Goal: Task Accomplishment & Management: Complete application form

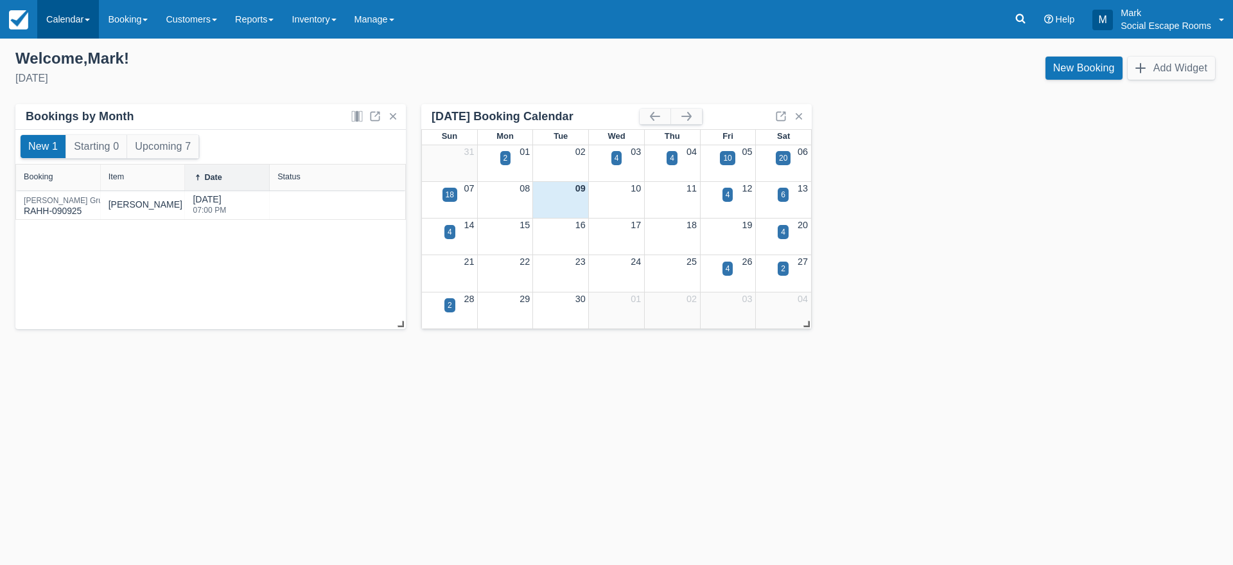
click at [87, 23] on link "Calendar" at bounding box center [68, 19] width 62 height 39
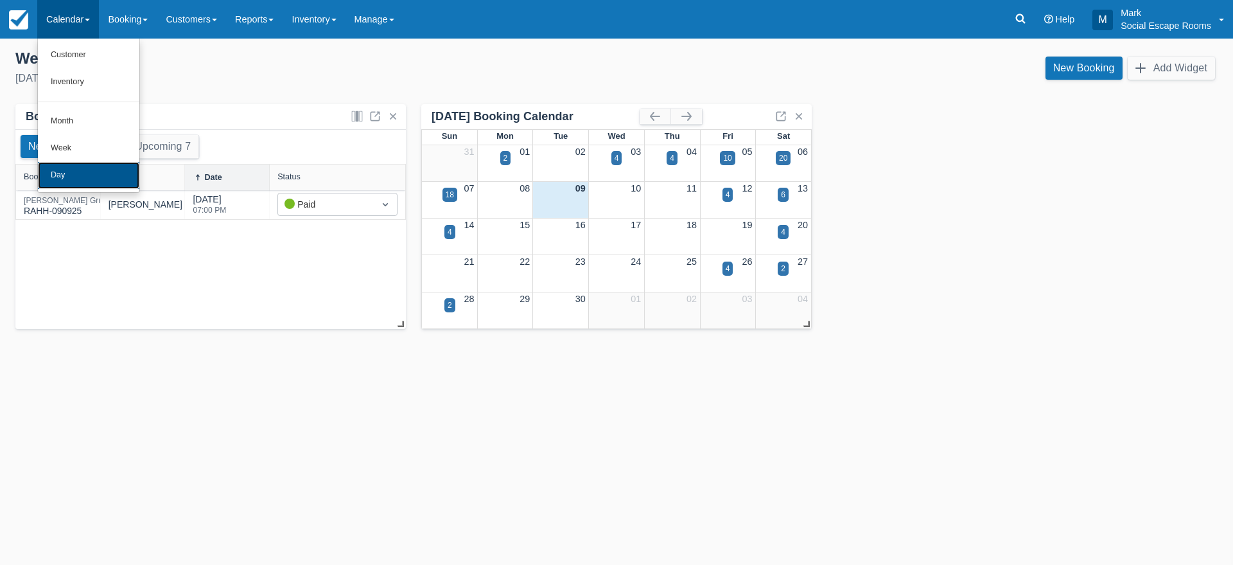
click at [87, 186] on link "Day" at bounding box center [88, 175] width 101 height 27
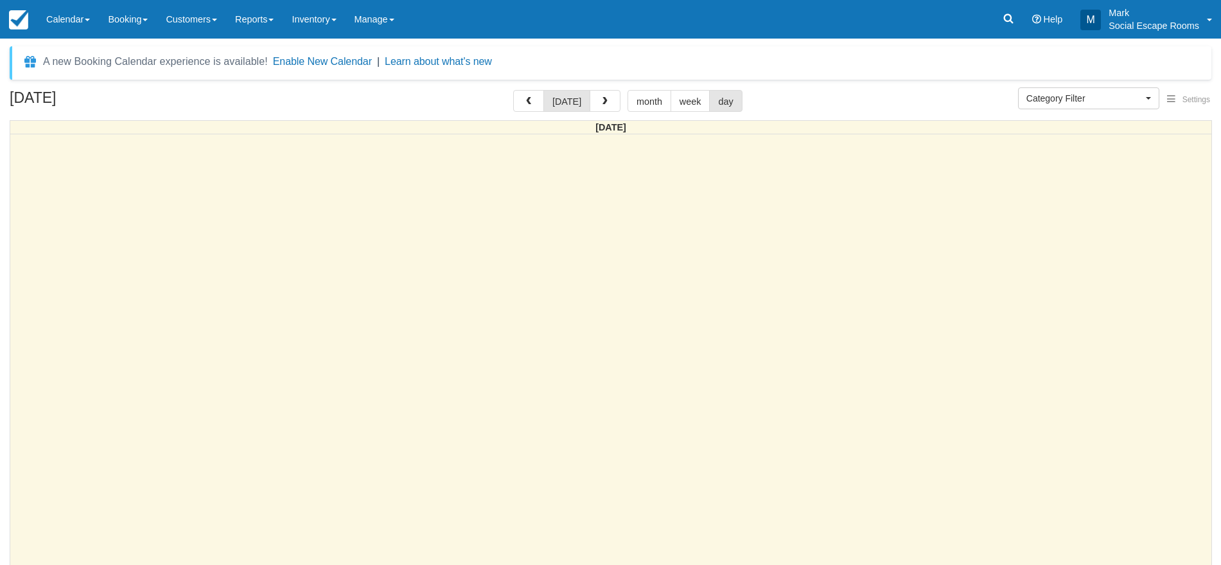
select select
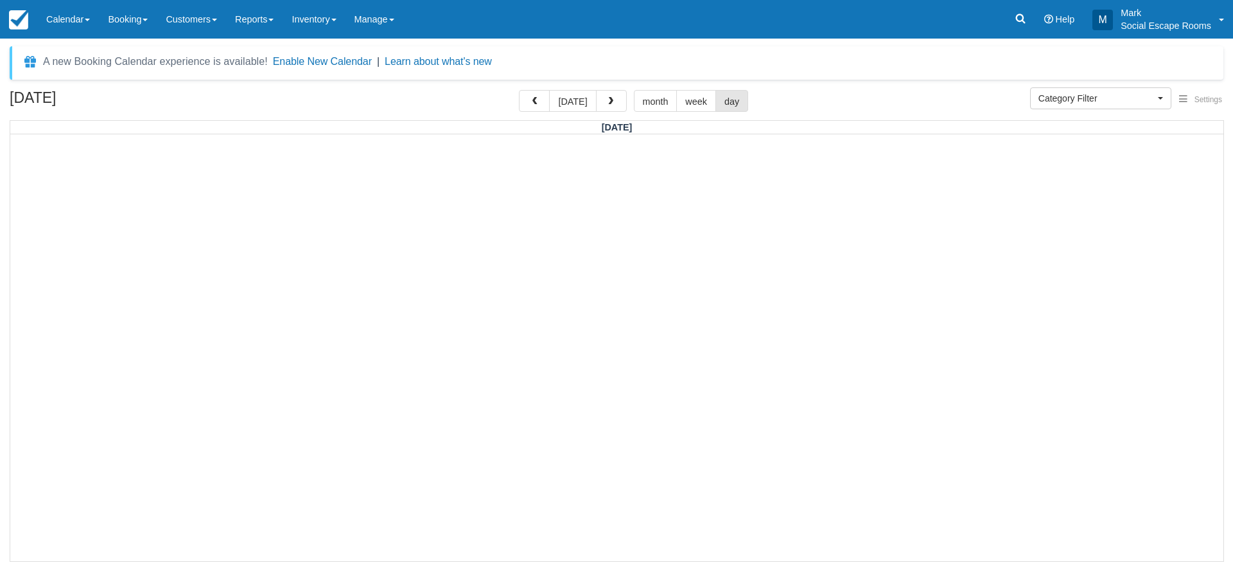
click at [163, 267] on div at bounding box center [616, 347] width 1213 height 426
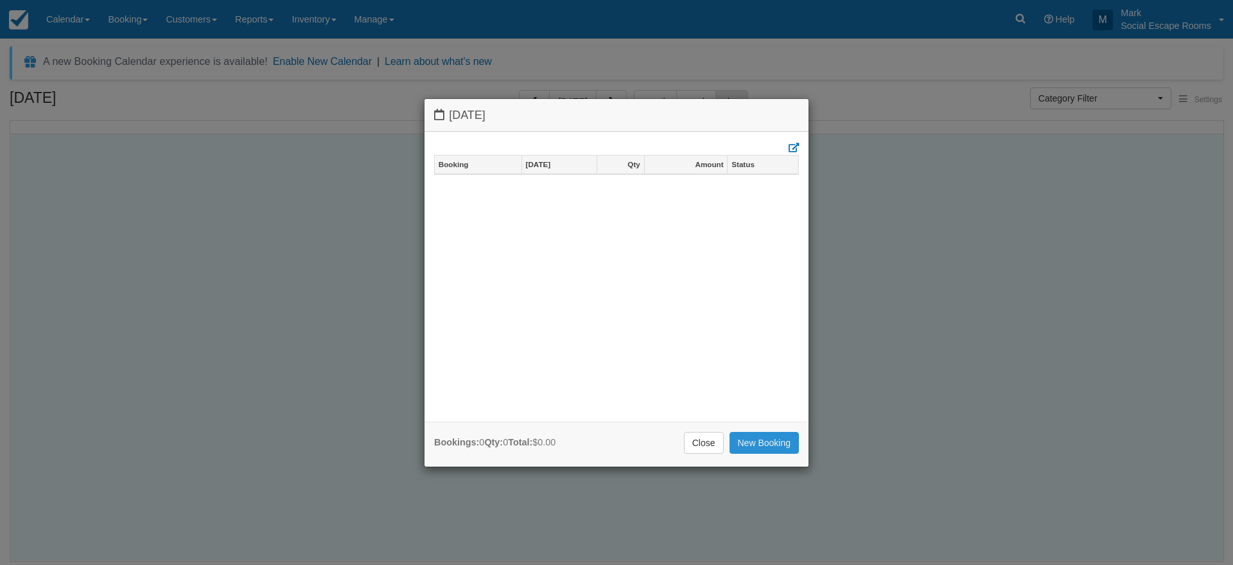
click at [756, 450] on link "New Booking" at bounding box center [765, 443] width 70 height 22
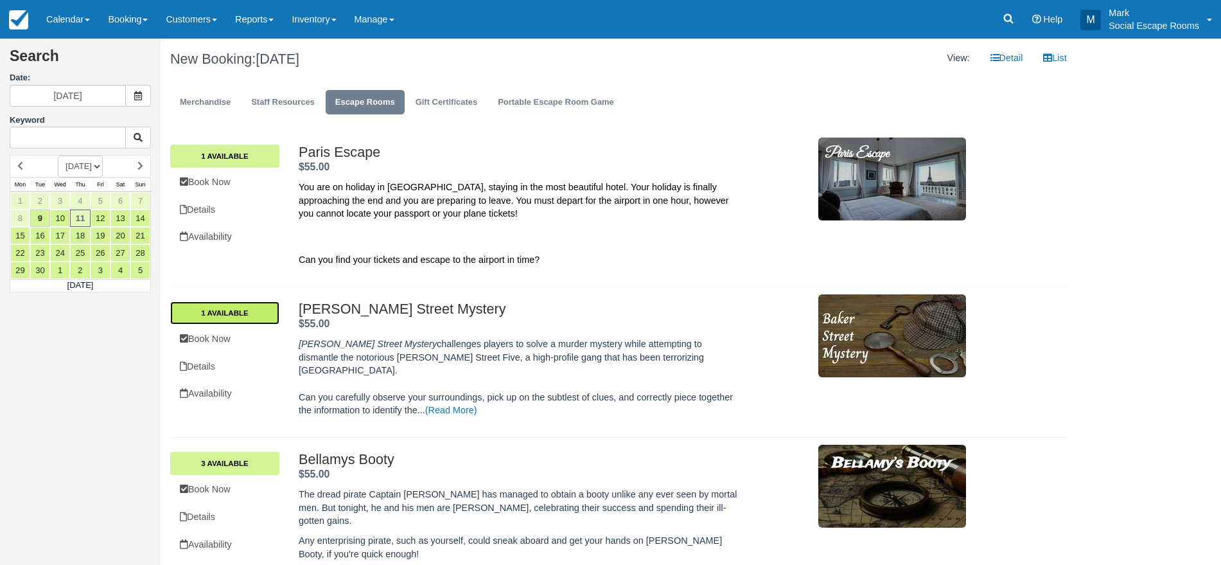
click at [236, 315] on link "1 Available" at bounding box center [224, 312] width 109 height 23
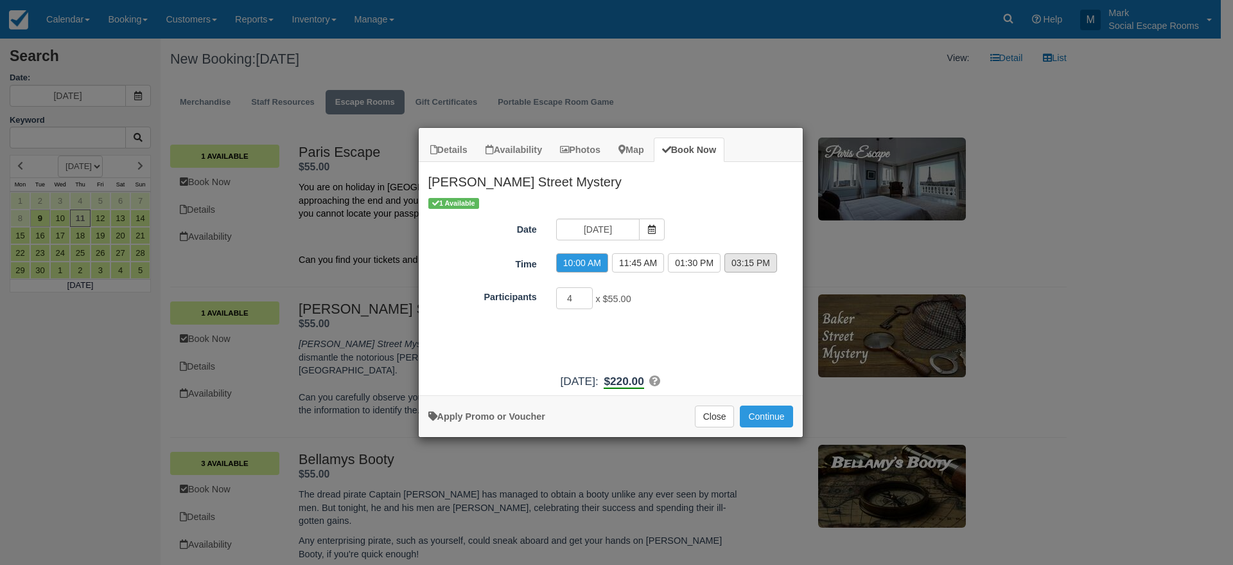
click at [742, 266] on label "03:15 PM" at bounding box center [751, 262] width 53 height 19
radio input "true"
click at [766, 419] on button "Continue" at bounding box center [766, 416] width 53 height 22
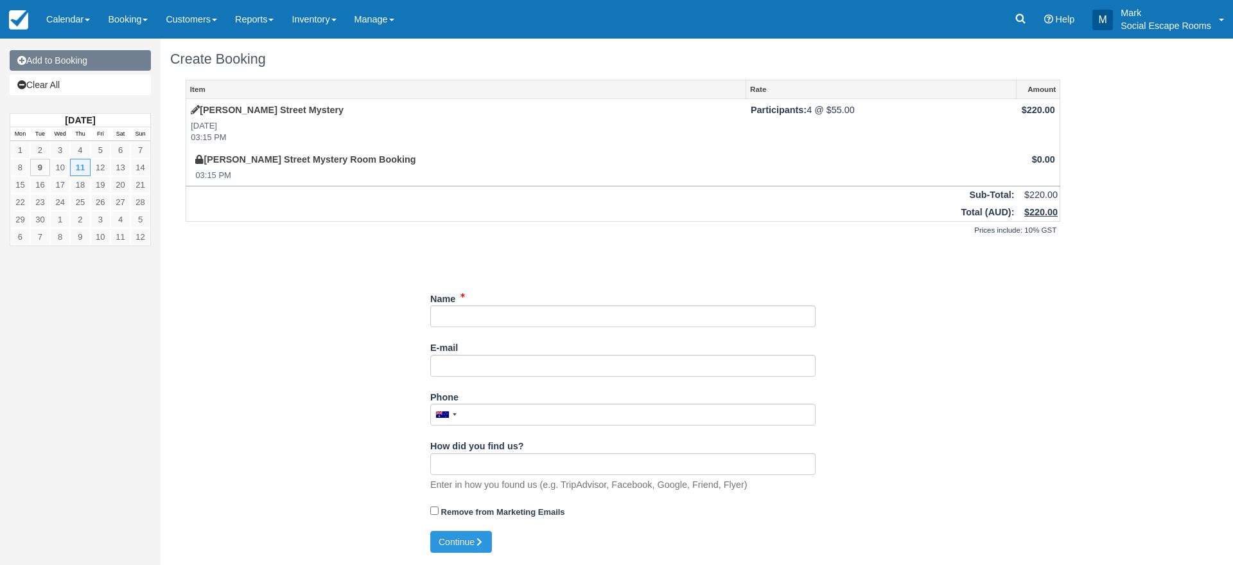
click at [116, 60] on link "Add to Booking" at bounding box center [80, 60] width 141 height 21
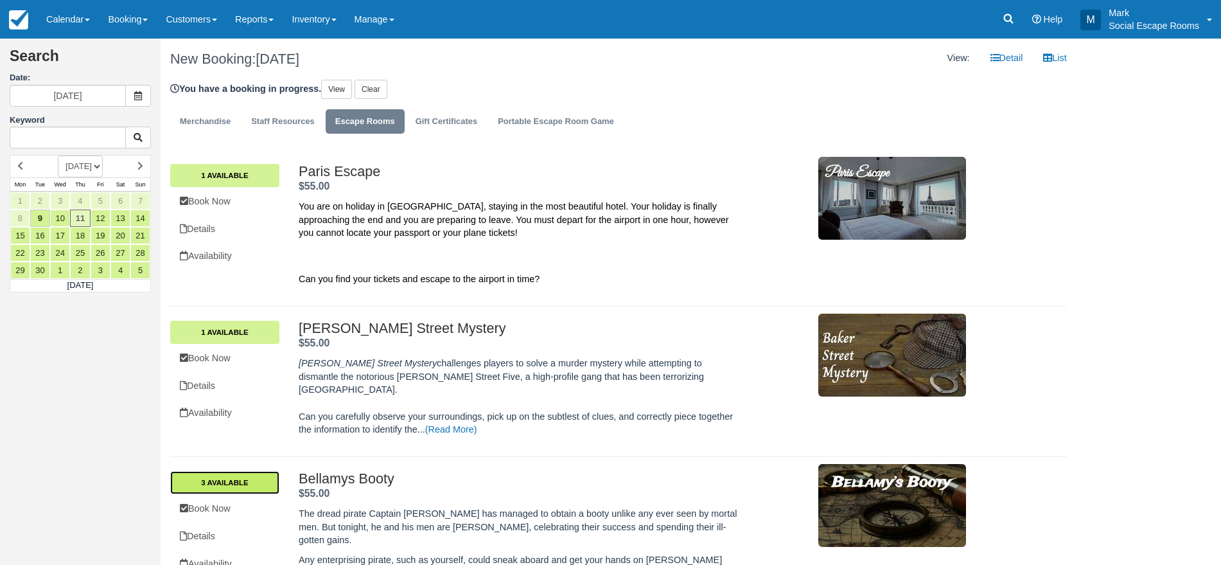
click at [272, 471] on link "3 Available" at bounding box center [224, 482] width 109 height 23
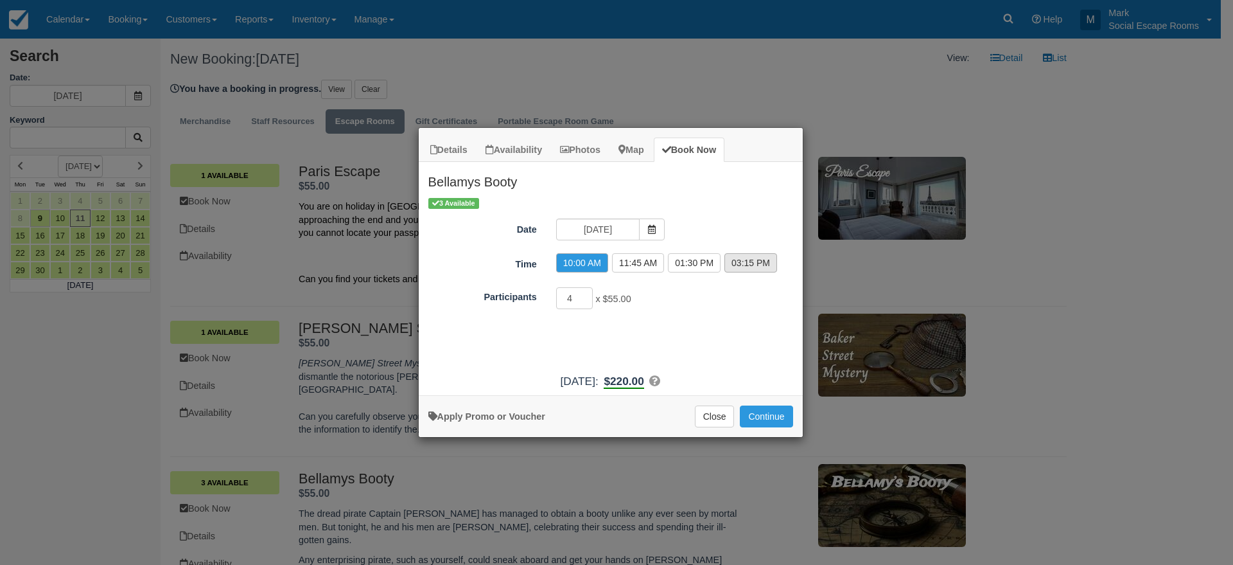
click at [748, 258] on label "03:15 PM" at bounding box center [751, 262] width 53 height 19
radio input "true"
click at [770, 419] on button "Continue" at bounding box center [766, 416] width 53 height 22
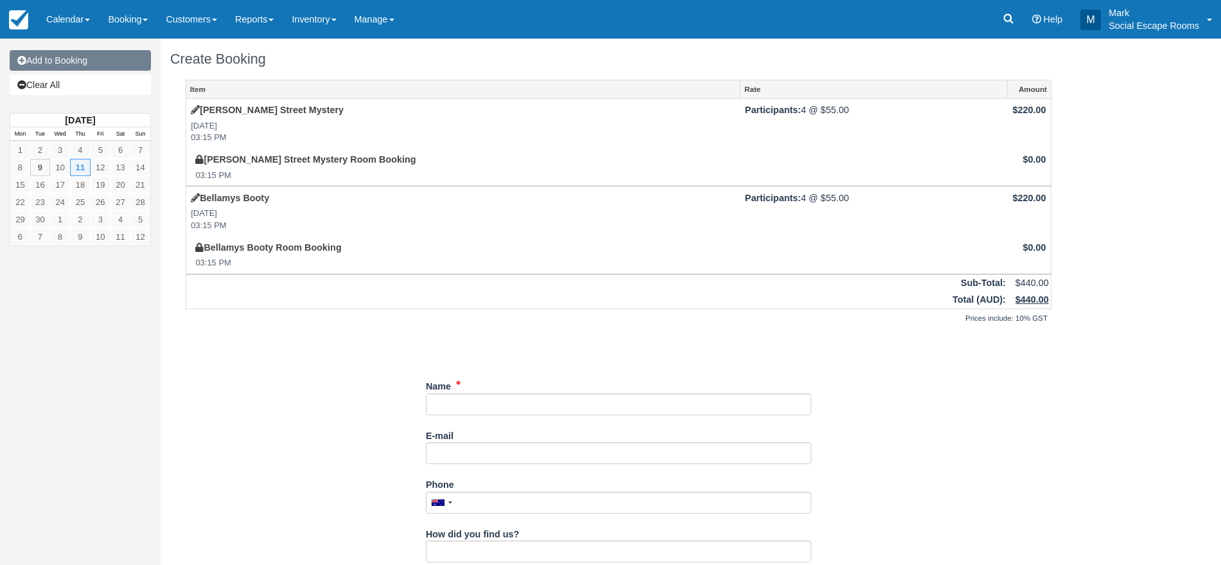
click at [81, 54] on link "Add to Booking" at bounding box center [80, 60] width 141 height 21
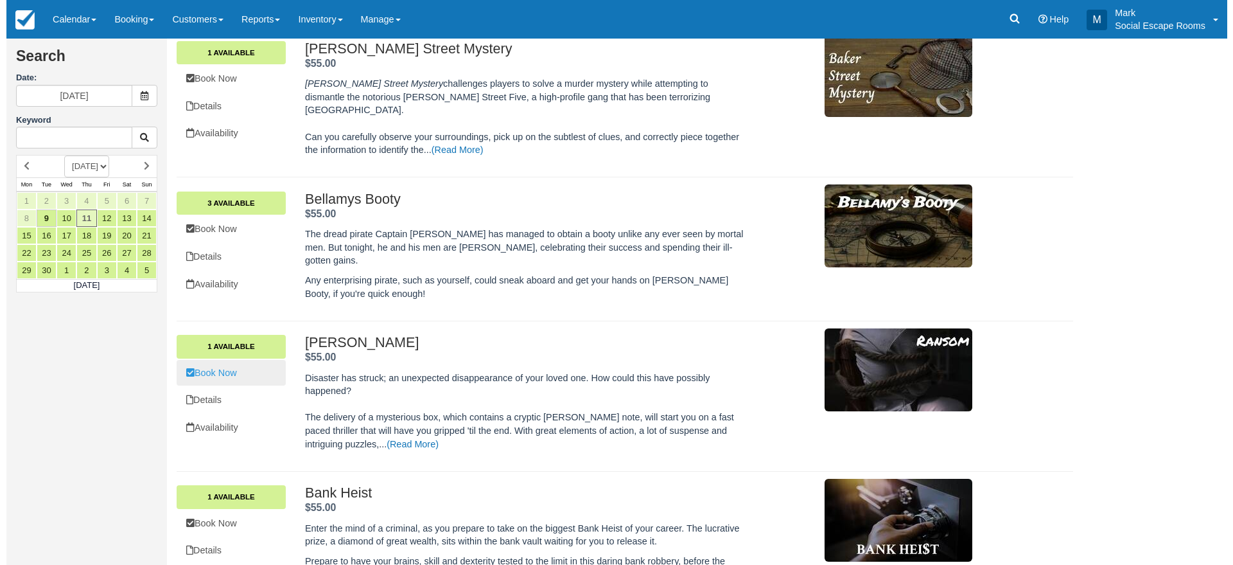
scroll to position [281, 0]
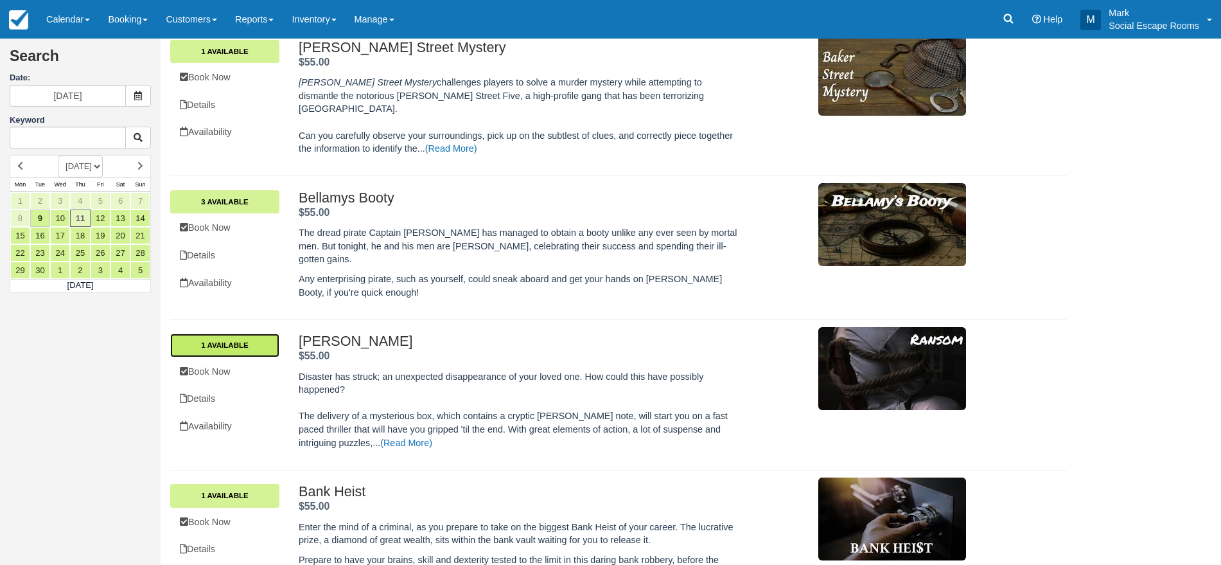
click at [265, 333] on link "1 Available" at bounding box center [224, 344] width 109 height 23
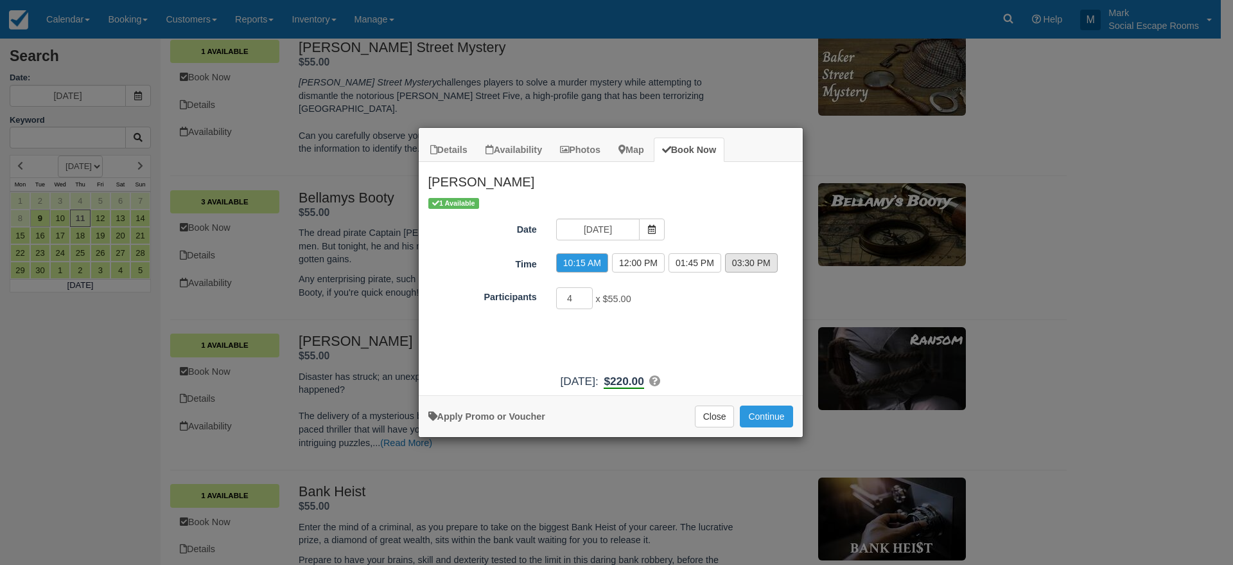
click at [753, 265] on label "03:30 PM" at bounding box center [751, 262] width 53 height 19
radio input "true"
click at [755, 421] on button "Continue" at bounding box center [766, 416] width 53 height 22
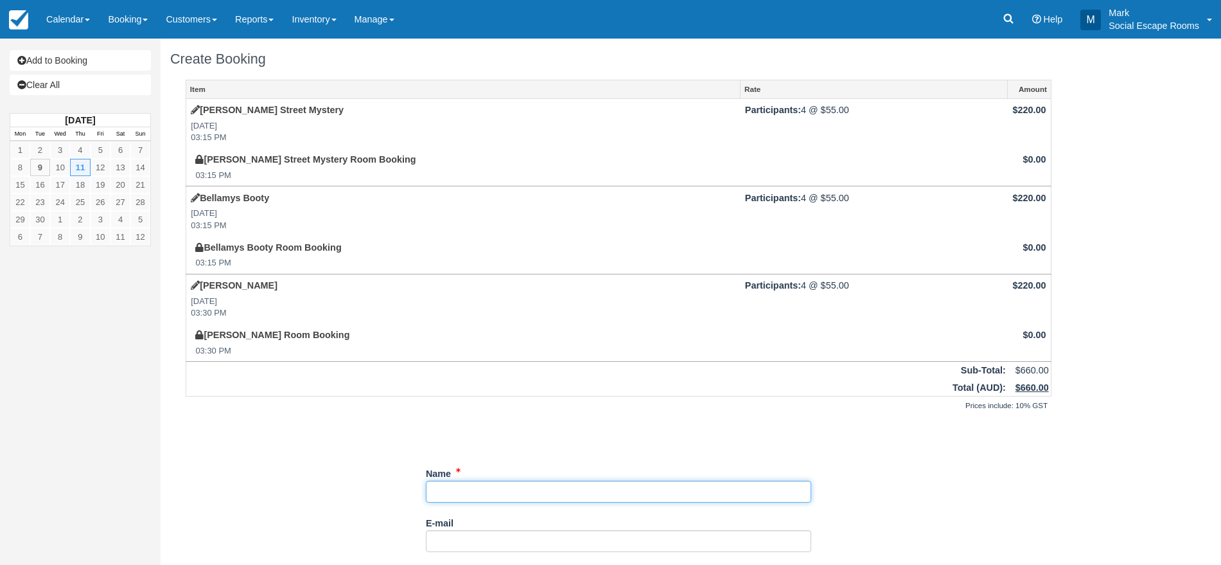
click at [467, 494] on input "Name" at bounding box center [618, 491] width 385 height 22
paste input "[PERSON_NAME]"
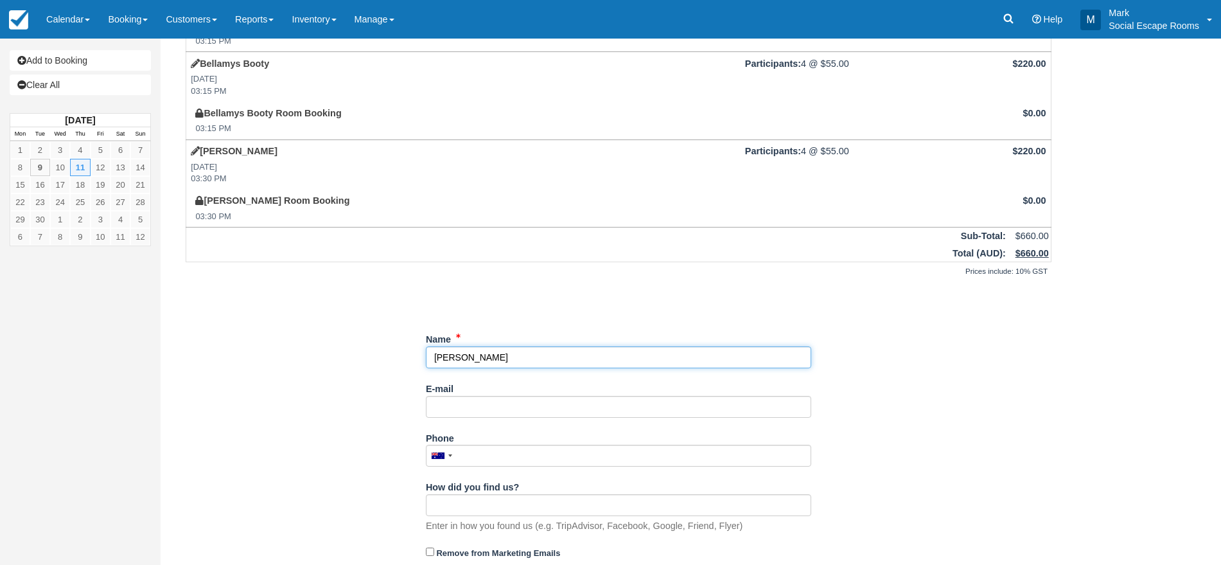
scroll to position [136, 0]
type input "[PERSON_NAME]"
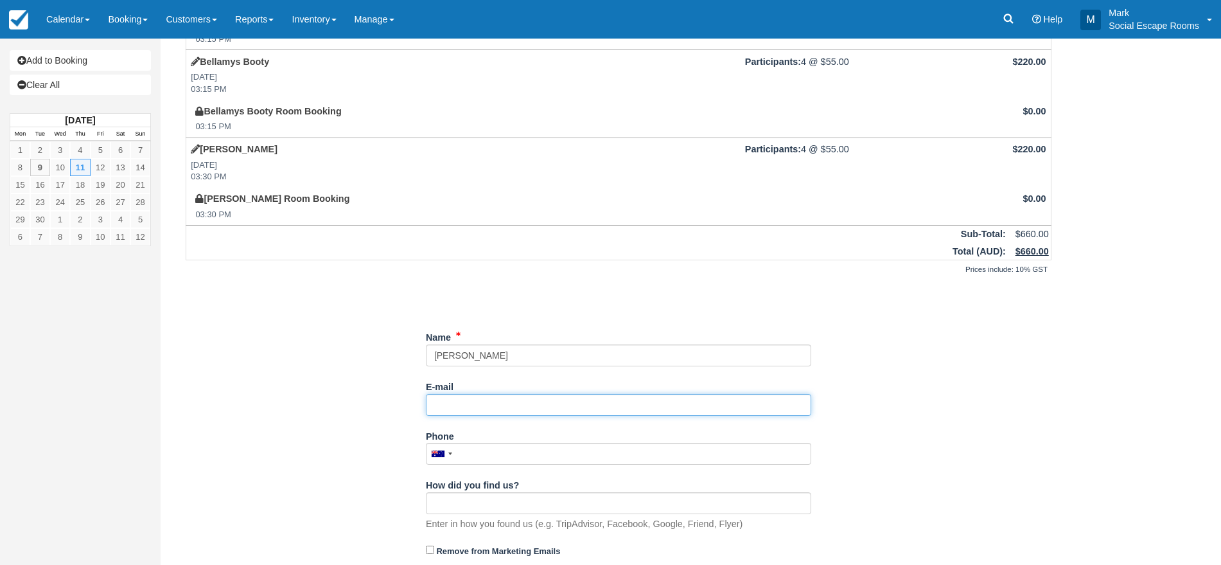
click at [480, 407] on input "E-mail" at bounding box center [618, 405] width 385 height 22
paste input "[EMAIL_ADDRESS][DOMAIN_NAME]"
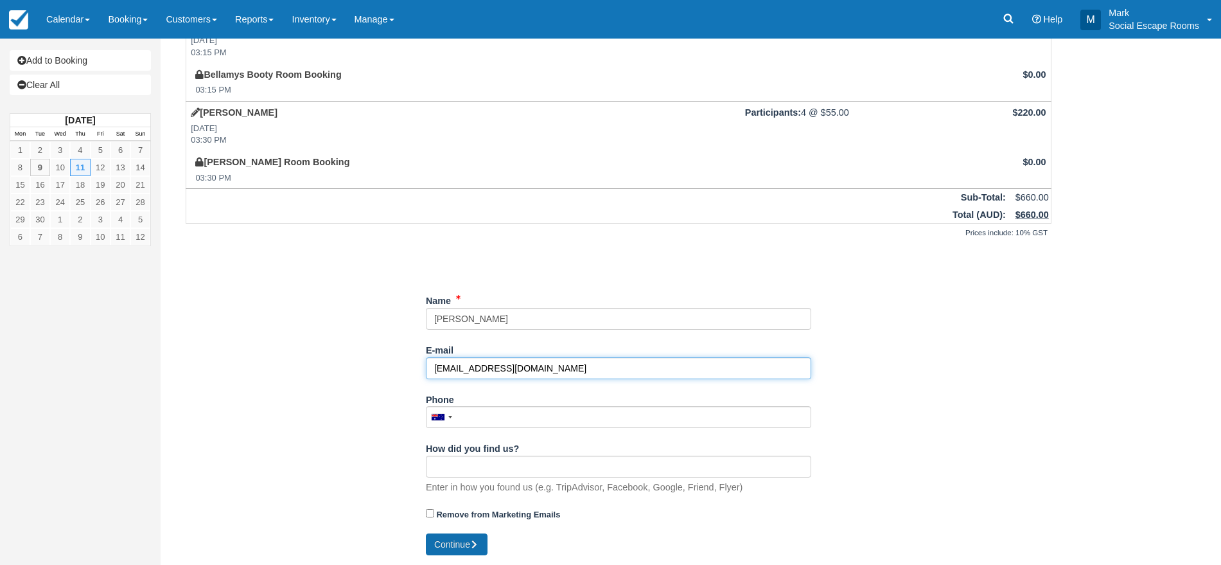
type input "[EMAIL_ADDRESS][DOMAIN_NAME]"
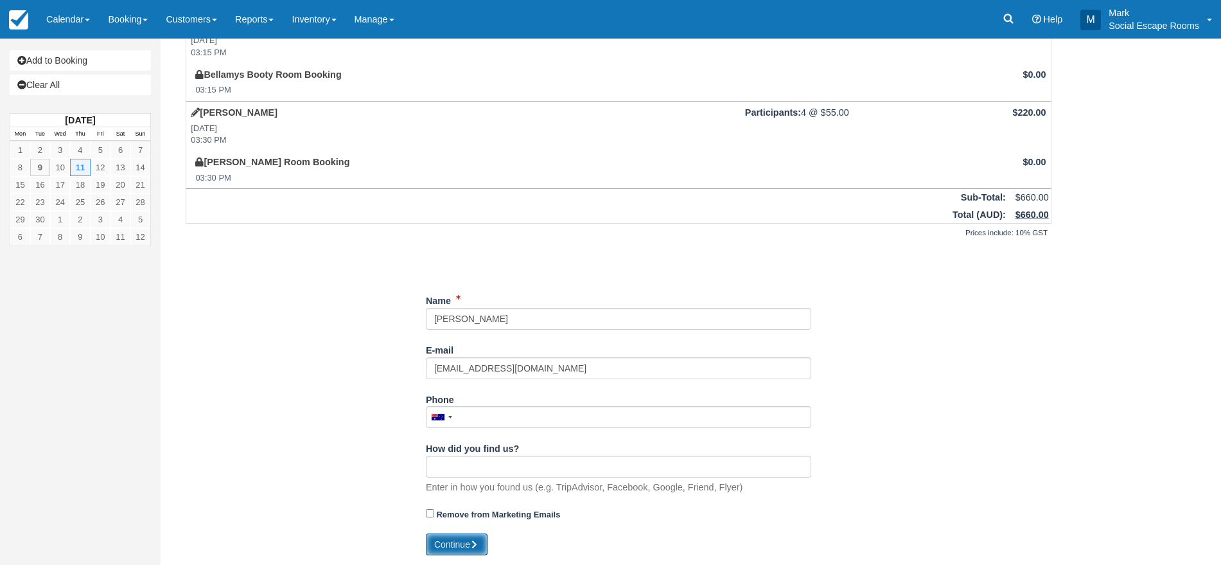
click at [457, 549] on button "Continue" at bounding box center [457, 544] width 62 height 22
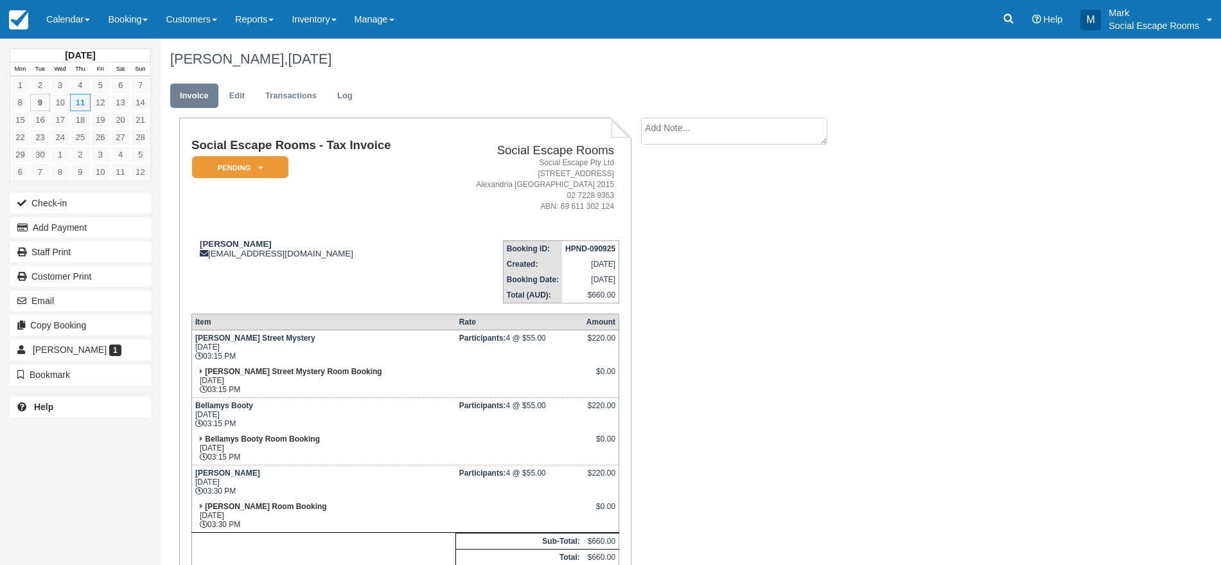
click at [670, 130] on textarea at bounding box center [734, 131] width 186 height 27
paste textarea "[PERSON_NAME] <[EMAIL_ADDRESS][DOMAIN_NAME]> [DATE] 4:40 PM (16 hours ago) to m…"
type textarea "[PERSON_NAME] <[EMAIL_ADDRESS][DOMAIN_NAME]> [DATE] 4:40 PM (16 hours ago) to m…"
click at [667, 201] on button "Create" at bounding box center [670, 204] width 58 height 22
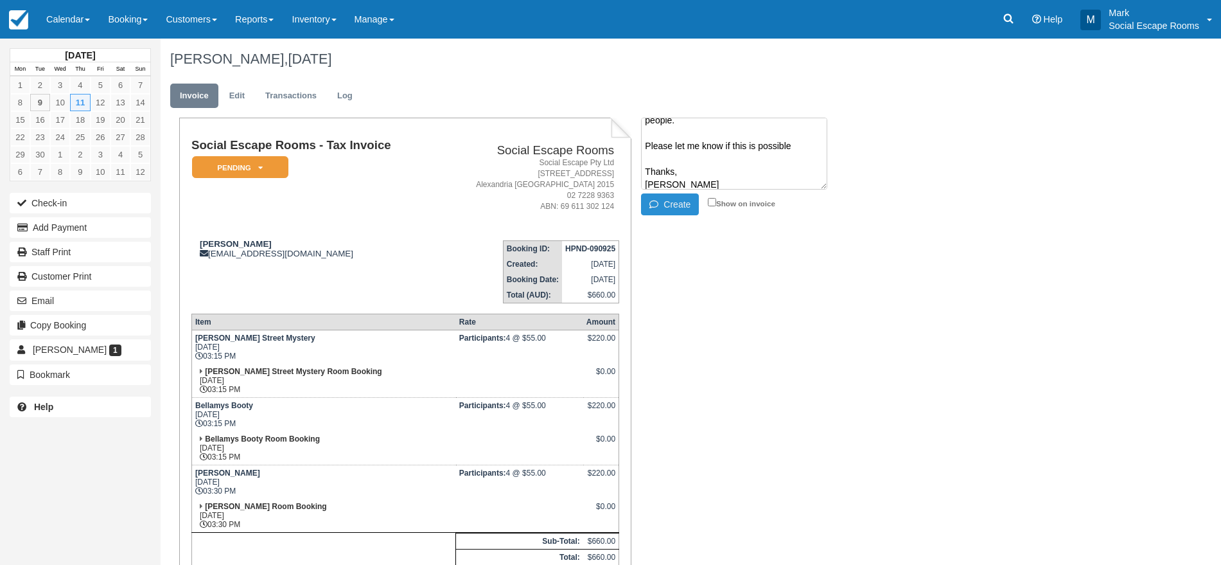
scroll to position [0, 0]
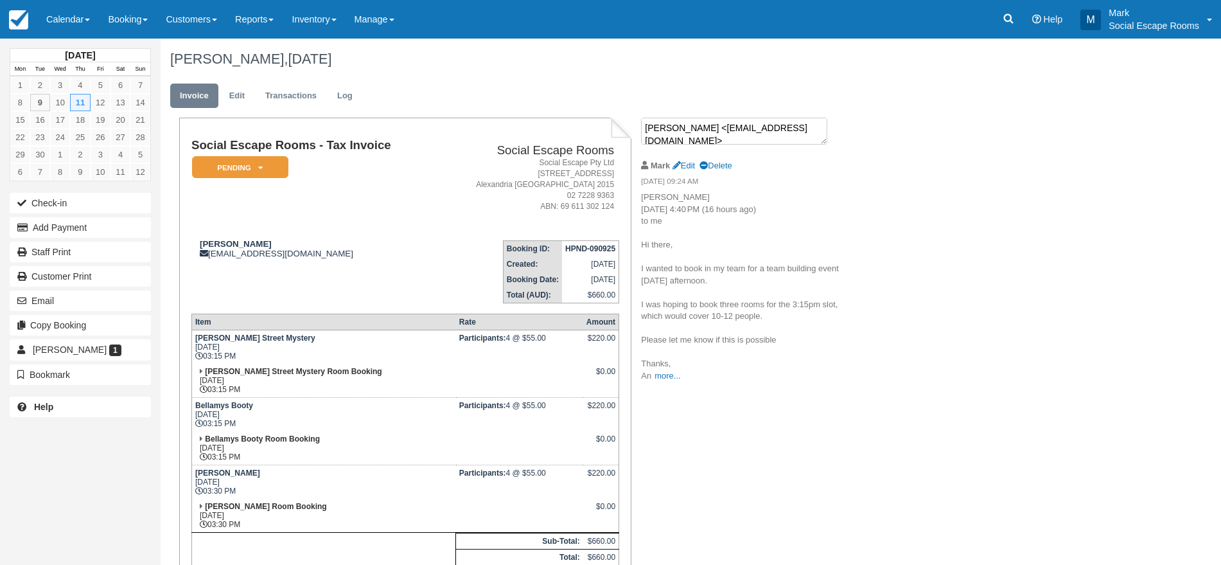
click at [746, 136] on textarea "Andrew Mitchell <almitchell094@gmail.com> Mon, Sep 8, 4:40 PM (16 hours ago) to…" at bounding box center [734, 131] width 186 height 27
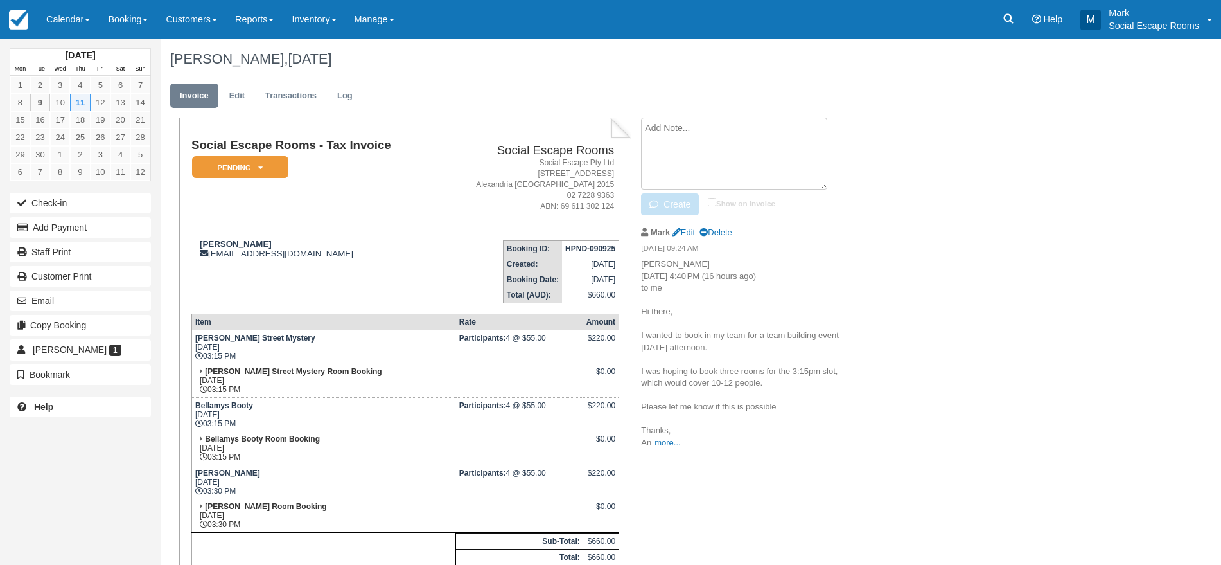
paste textarea "Hi Andrew, Yes, that is certainly possible. We have ample availability for thre…"
type textarea "Hi Andrew, Yes, that is certainly possible. We have ample availability for thre…"
click at [759, 161] on textarea at bounding box center [734, 154] width 186 height 72
paste textarea "Hi Andrew, Yes, that is certainly possible. We have ample availability for thre…"
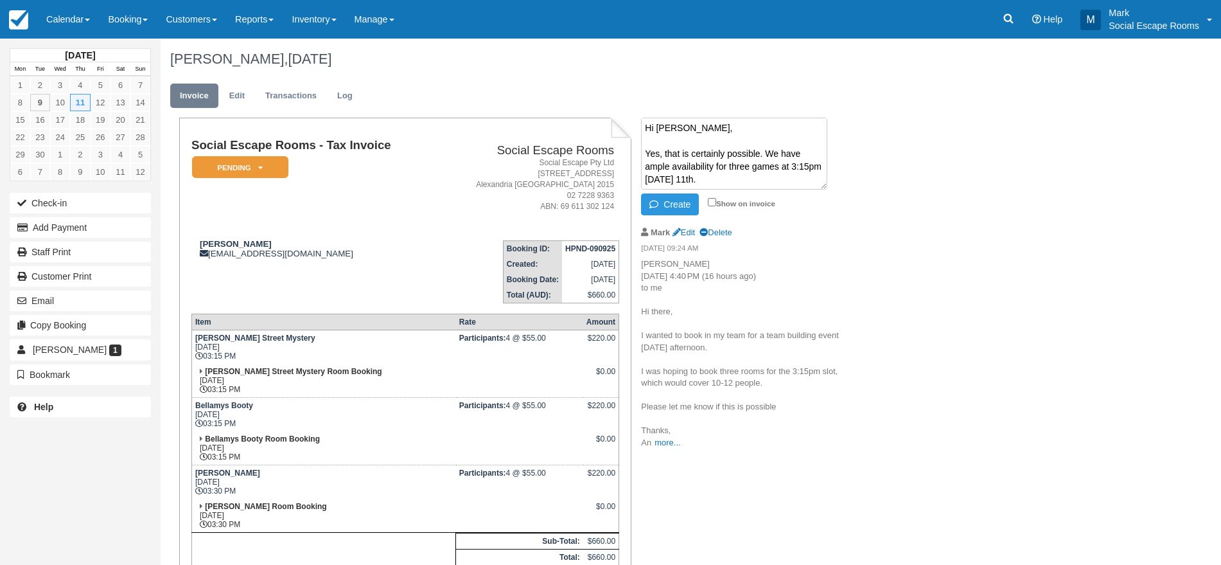
scroll to position [239, 0]
type textarea "Hi Andrew, Yes, that is certainly possible. We have ample availability for thre…"
click at [674, 198] on button "Create" at bounding box center [670, 204] width 58 height 22
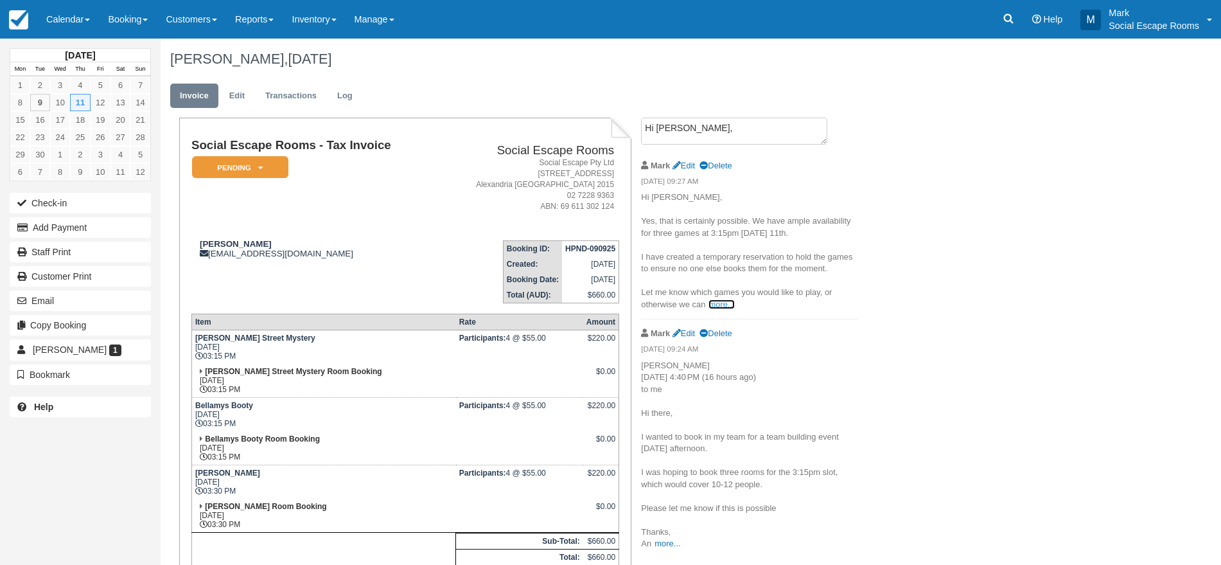
click at [725, 305] on link "more..." at bounding box center [722, 304] width 26 height 10
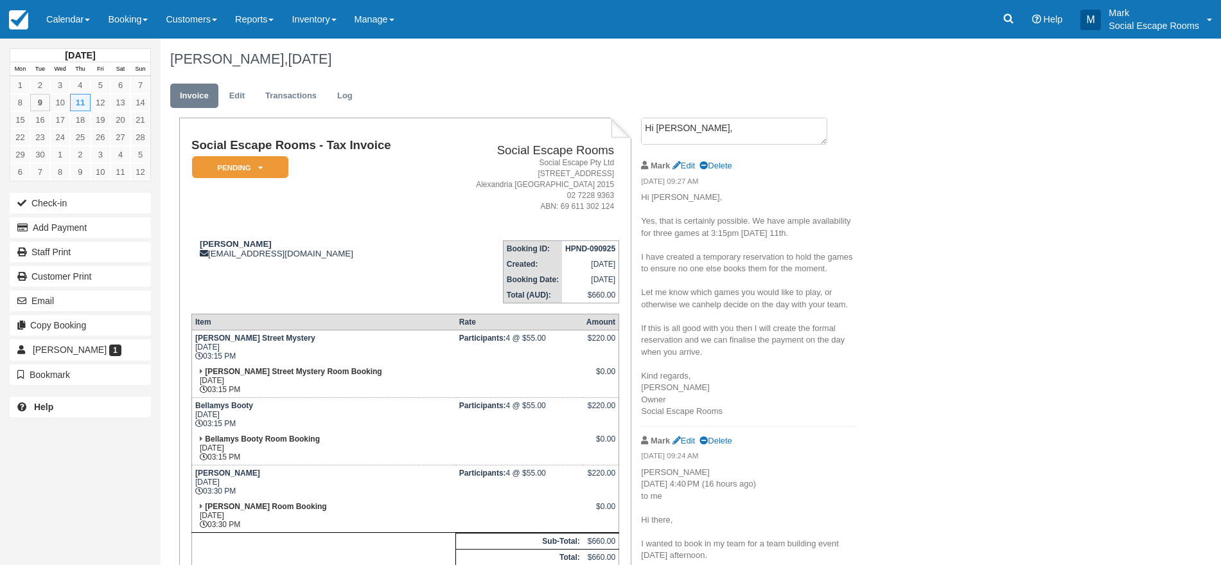
drag, startPoint x: 344, startPoint y: 236, endPoint x: 352, endPoint y: 234, distance: 7.8
click at [352, 234] on td "Andrew Mitchell almitchell094@gmail.com" at bounding box center [313, 266] width 245 height 73
click at [1016, 27] on link at bounding box center [1009, 19] width 30 height 39
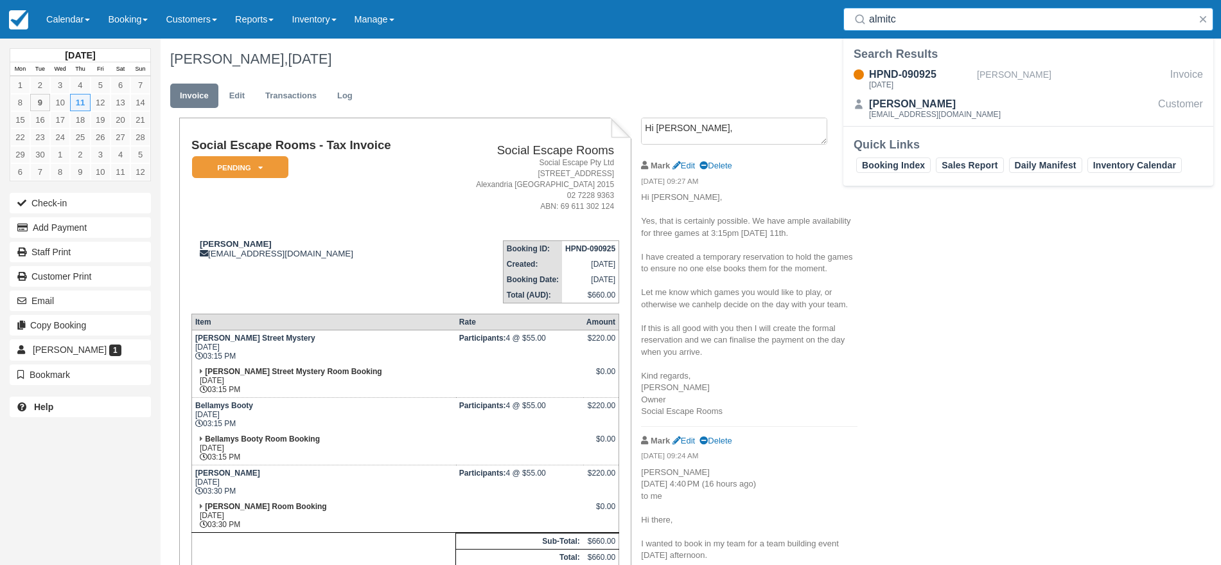
type input "almitch"
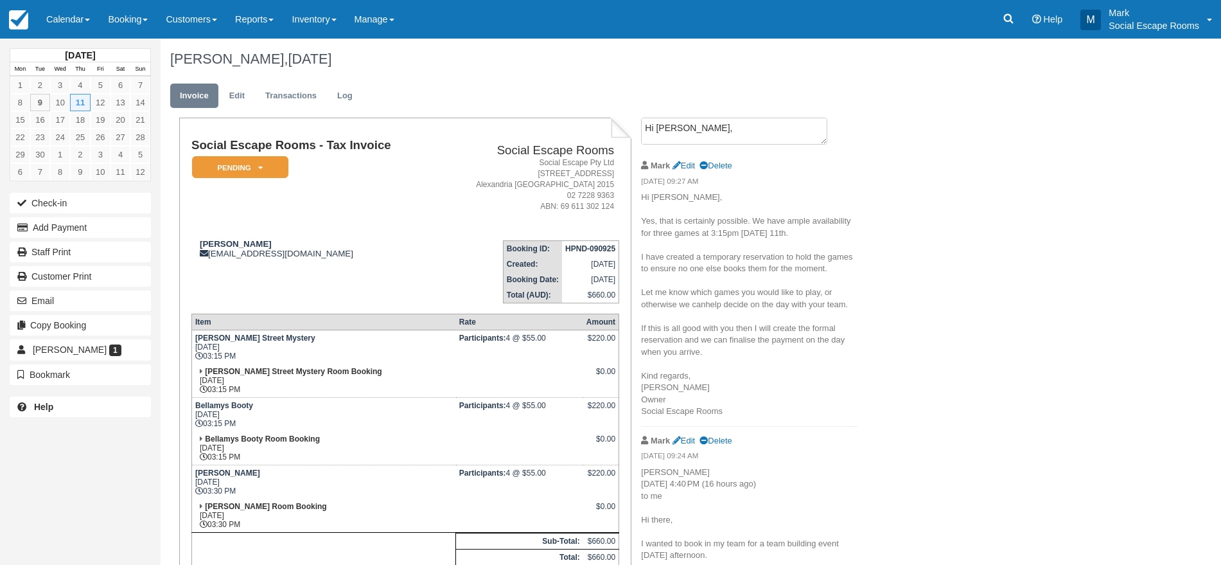
click at [494, 225] on td "Social Escape Rooms Social Escape Pty Ltd 62 Wyndham Street Alexandria NSW 2015…" at bounding box center [528, 184] width 182 height 91
